Goal: Transaction & Acquisition: Purchase product/service

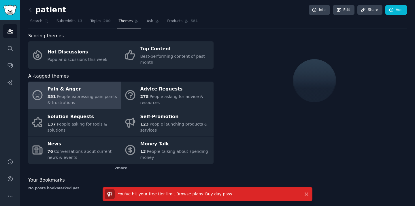
click at [217, 192] on link "Buy day pass" at bounding box center [218, 194] width 27 height 5
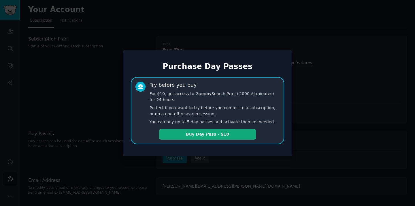
click at [238, 133] on button "Buy Day Pass - $10" at bounding box center [207, 134] width 97 height 11
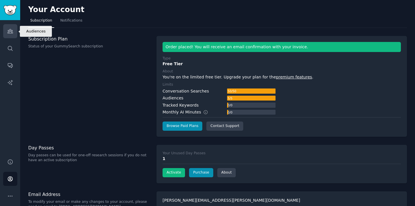
click at [11, 35] on link "Audiences" at bounding box center [10, 31] width 14 height 14
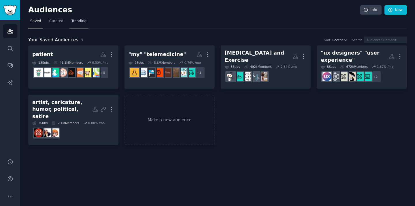
click at [80, 23] on span "Trending" at bounding box center [78, 21] width 15 height 5
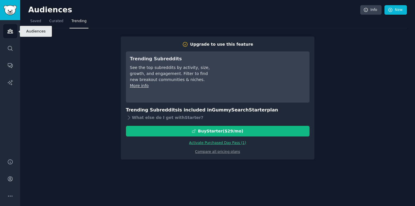
click at [11, 30] on icon "Sidebar" at bounding box center [9, 31] width 5 height 4
